Goal: Check status: Check status

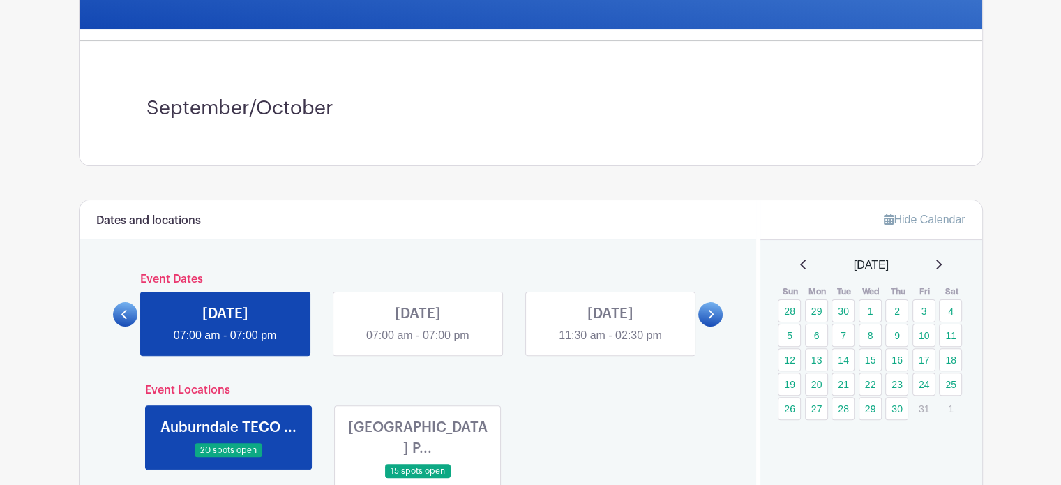
scroll to position [349, 0]
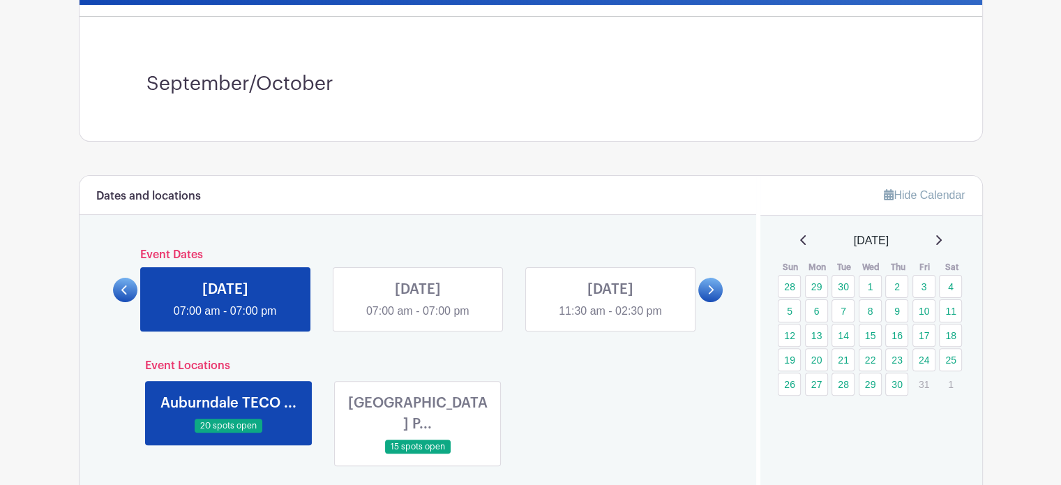
click at [418, 320] on link at bounding box center [418, 320] width 0 height 0
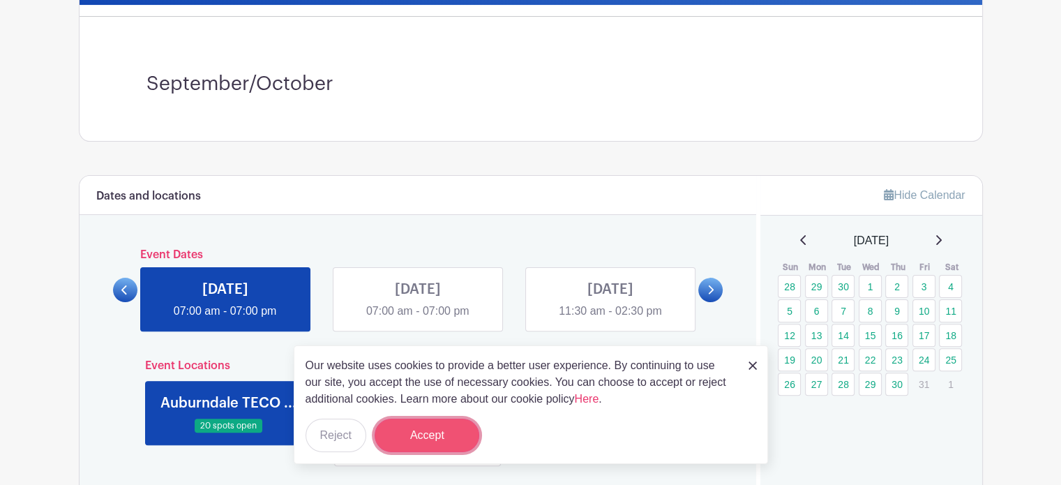
click at [408, 437] on button "Accept" at bounding box center [427, 435] width 105 height 33
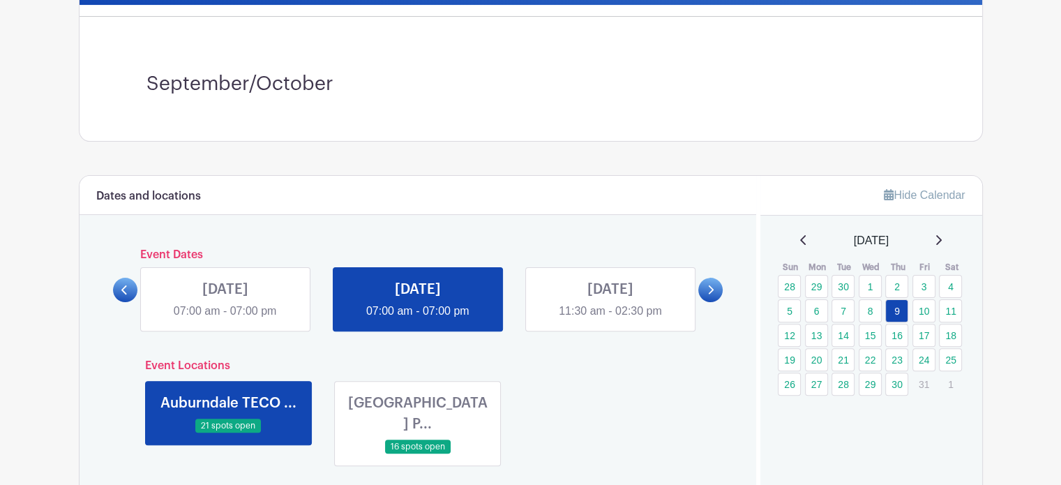
click at [418, 454] on link at bounding box center [418, 454] width 0 height 0
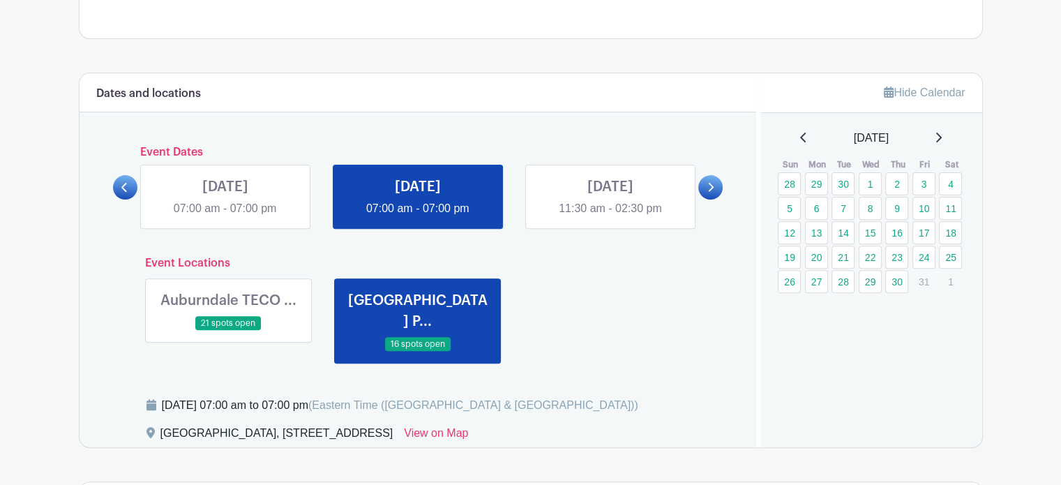
scroll to position [419, 0]
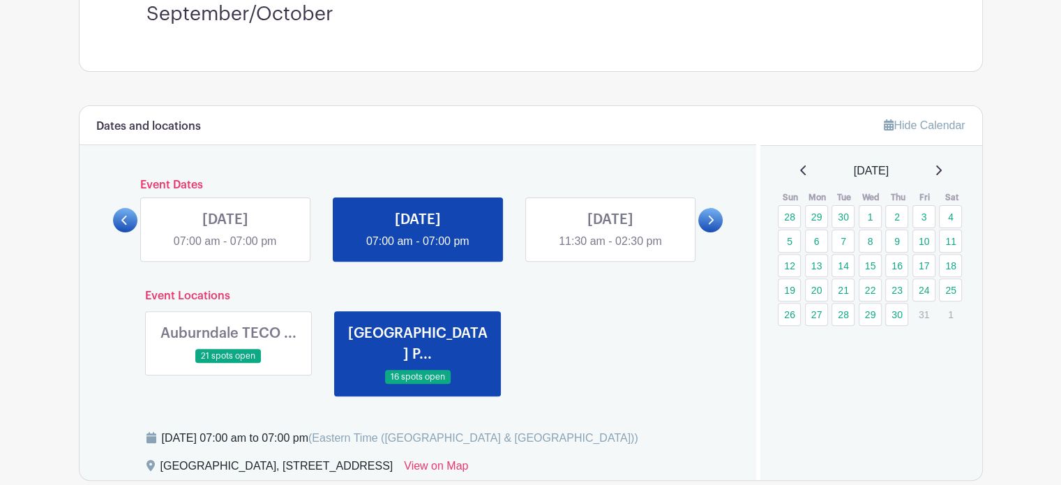
click at [228, 364] on link at bounding box center [228, 364] width 0 height 0
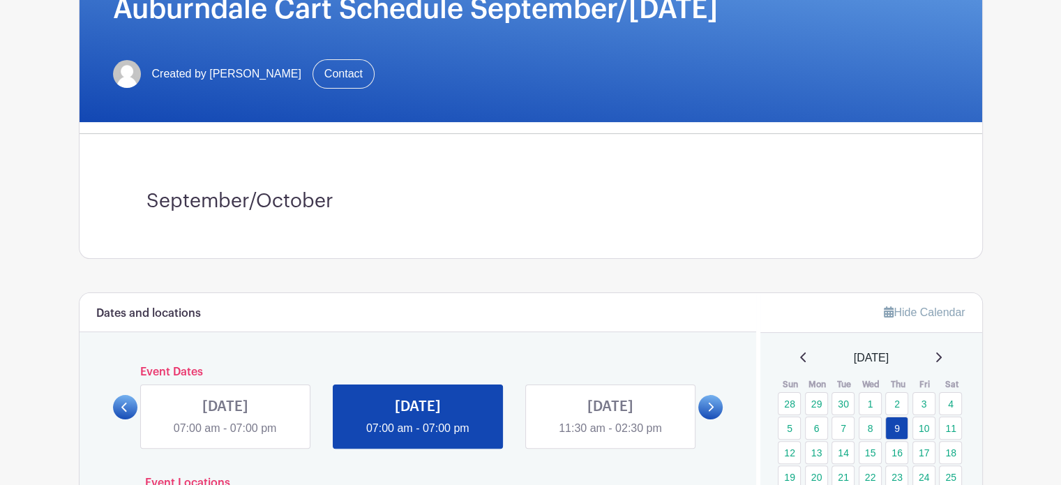
scroll to position [349, 0]
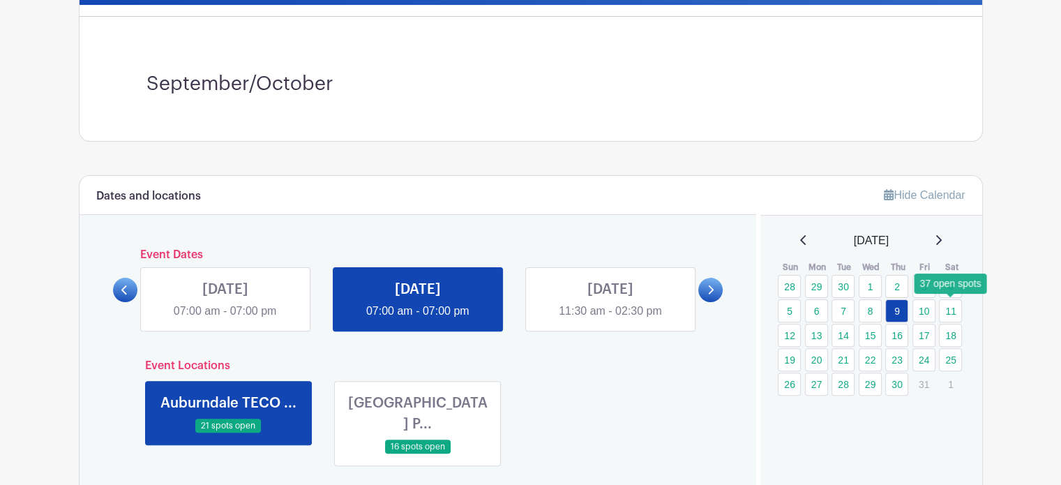
click at [953, 311] on link "11" at bounding box center [950, 310] width 23 height 23
